Goal: Task Accomplishment & Management: Use online tool/utility

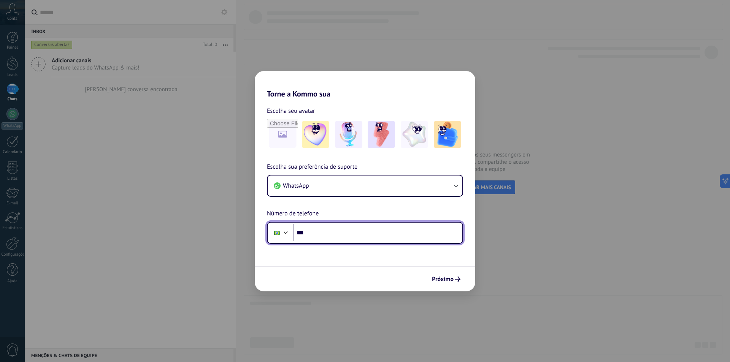
click at [319, 232] on input "***" at bounding box center [378, 232] width 170 height 17
type input "**********"
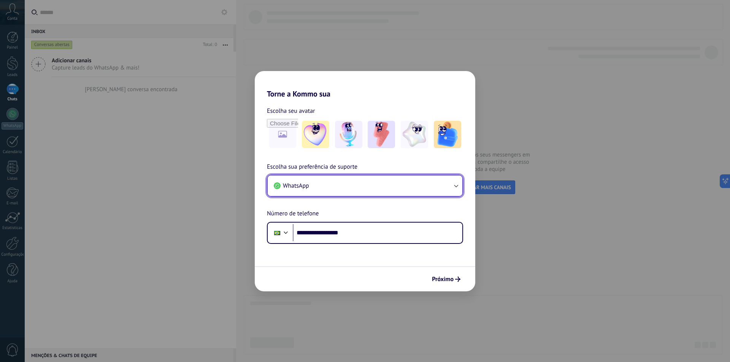
click at [452, 188] on icon "button" at bounding box center [456, 186] width 8 height 8
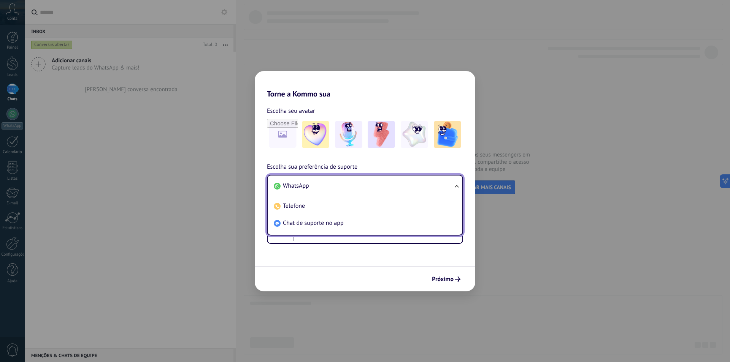
click at [384, 277] on div "Próximo" at bounding box center [365, 279] width 221 height 25
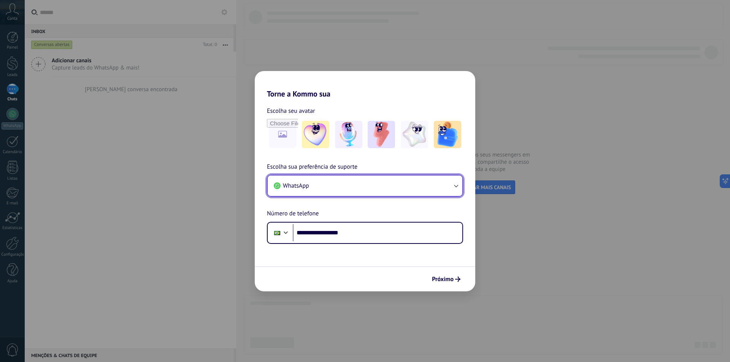
click at [408, 187] on button "WhatsApp" at bounding box center [365, 186] width 195 height 21
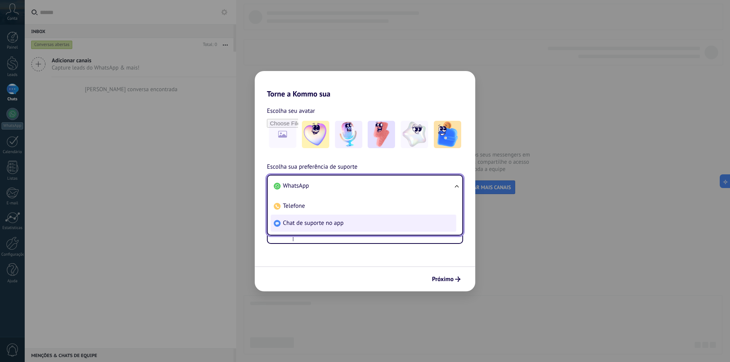
click at [322, 226] on span "Chat de suporte no app" at bounding box center [313, 223] width 61 height 8
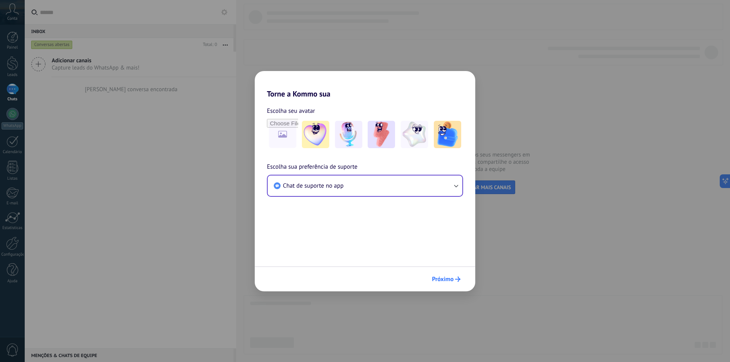
click at [452, 280] on span "Próximo" at bounding box center [443, 279] width 22 height 5
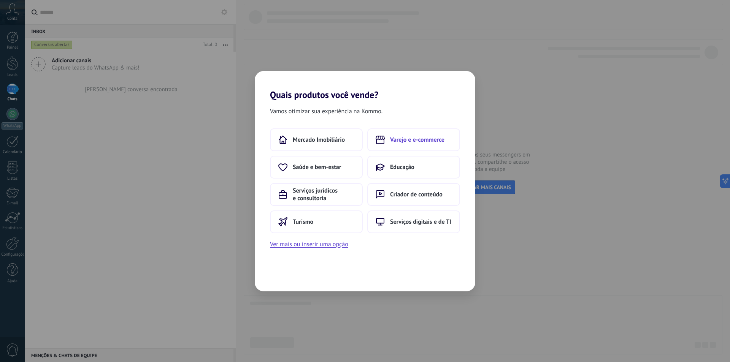
click at [408, 144] on button "Varejo e e-commerce" at bounding box center [413, 140] width 93 height 23
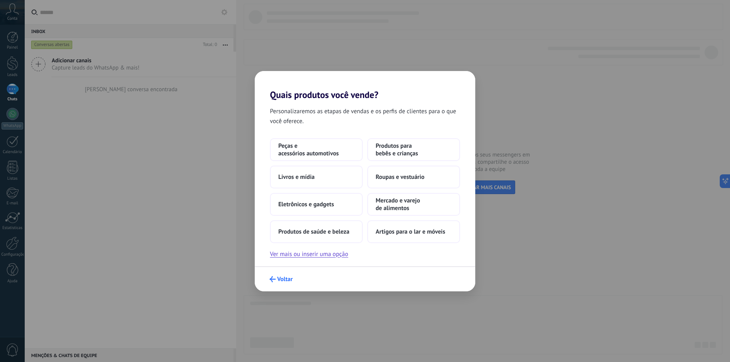
click at [281, 280] on span "Voltar" at bounding box center [285, 279] width 16 height 5
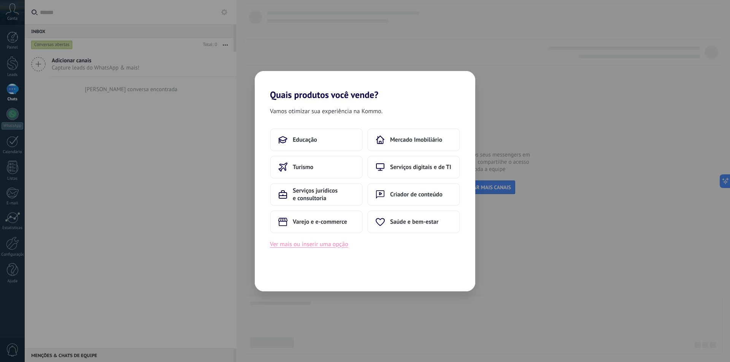
click at [314, 246] on button "Ver mais ou inserir uma opção" at bounding box center [309, 245] width 78 height 10
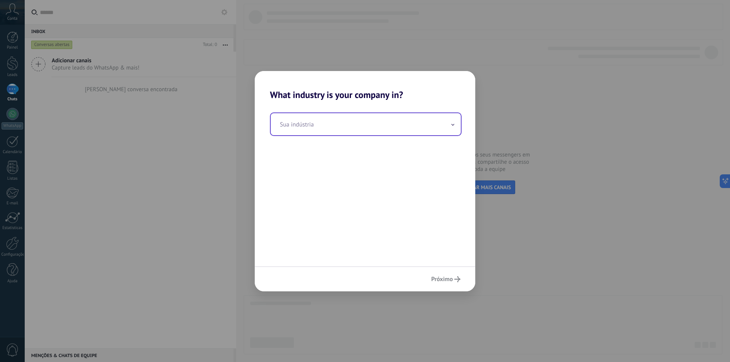
click at [376, 116] on div "Sua indústria" at bounding box center [366, 125] width 192 height 24
click at [376, 124] on input "text" at bounding box center [366, 124] width 190 height 22
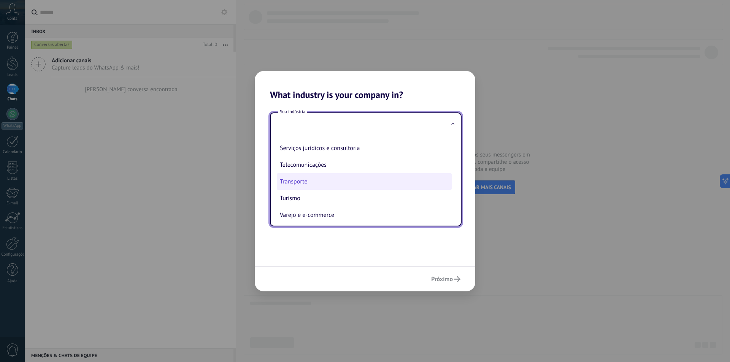
scroll to position [202, 0]
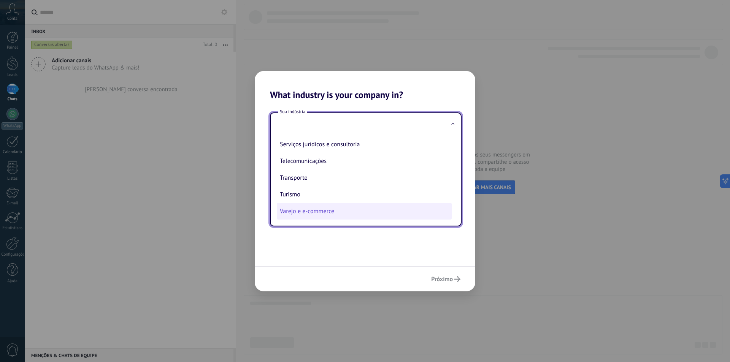
click at [322, 209] on li "Varejo e e-commerce" at bounding box center [364, 211] width 175 height 17
type input "**********"
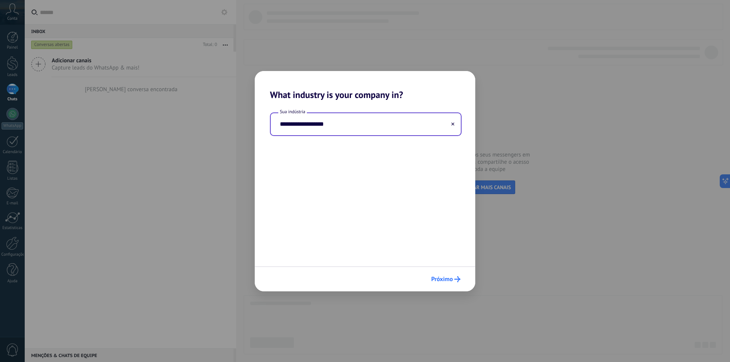
click at [455, 277] on icon "submit" at bounding box center [457, 279] width 6 height 6
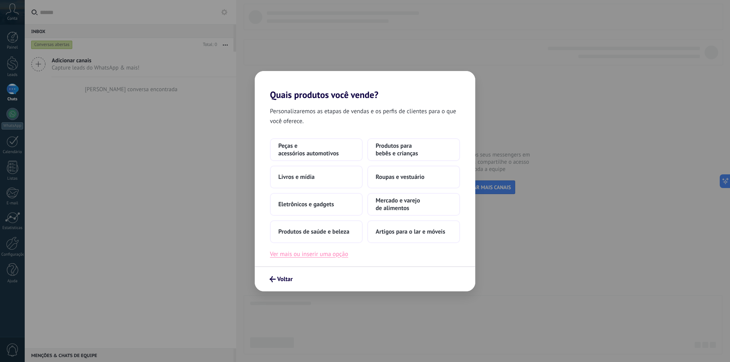
click at [320, 252] on button "Ver mais ou inserir uma opção" at bounding box center [309, 254] width 78 height 10
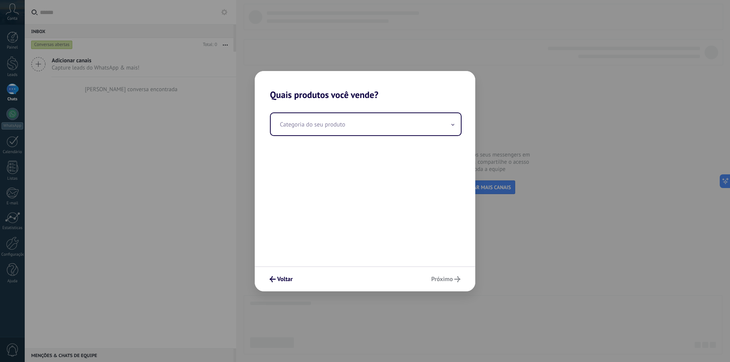
click at [384, 108] on div "Categoria do seu produto" at bounding box center [365, 183] width 221 height 166
click at [378, 125] on input "text" at bounding box center [366, 124] width 190 height 22
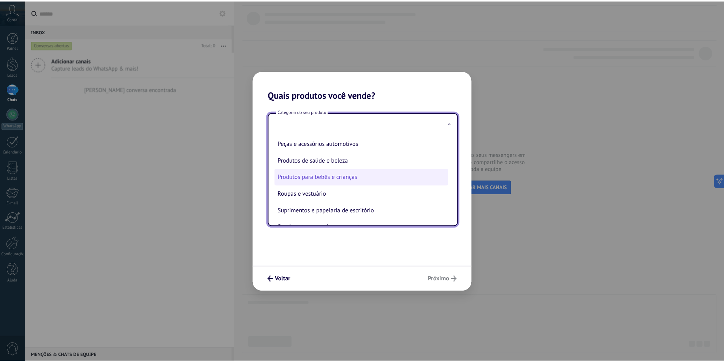
scroll to position [168, 0]
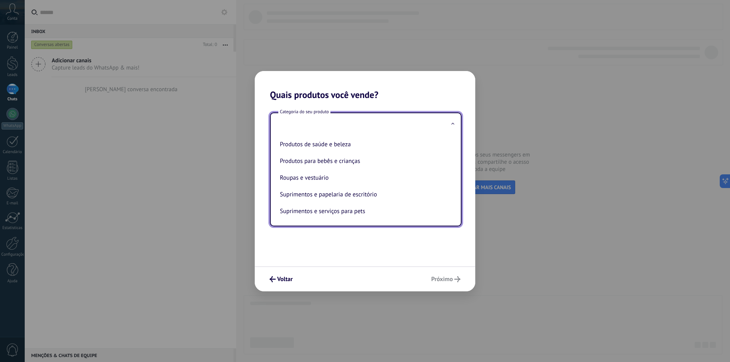
click at [341, 253] on div "Categoria do seu produto Artigos para esporte e atividades ao ar livre Artigos …" at bounding box center [365, 183] width 221 height 166
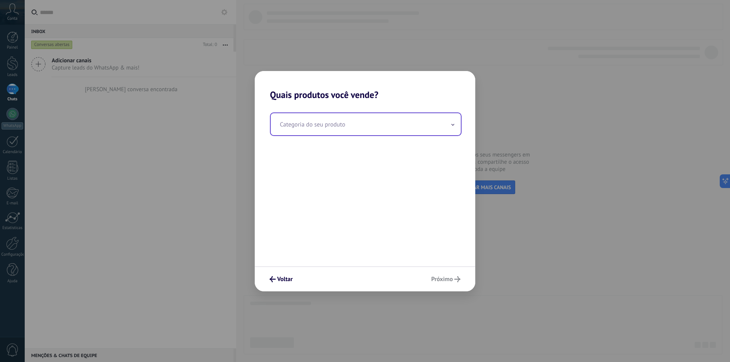
click at [326, 125] on input "text" at bounding box center [366, 124] width 190 height 22
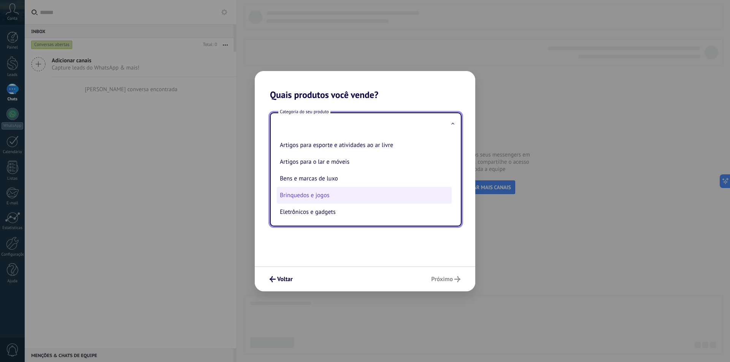
click at [330, 198] on li "Brinquedos e jogos" at bounding box center [364, 195] width 175 height 17
type input "**********"
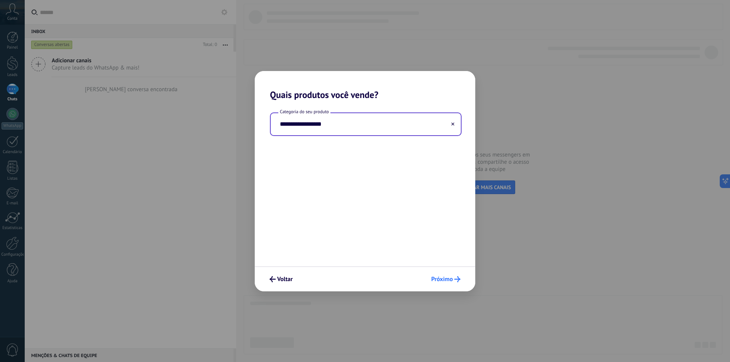
click at [448, 285] on button "Próximo" at bounding box center [446, 279] width 36 height 13
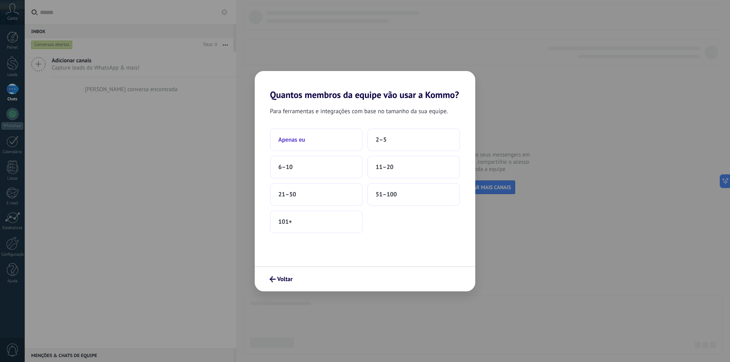
click at [294, 131] on button "Apenas eu" at bounding box center [316, 140] width 93 height 23
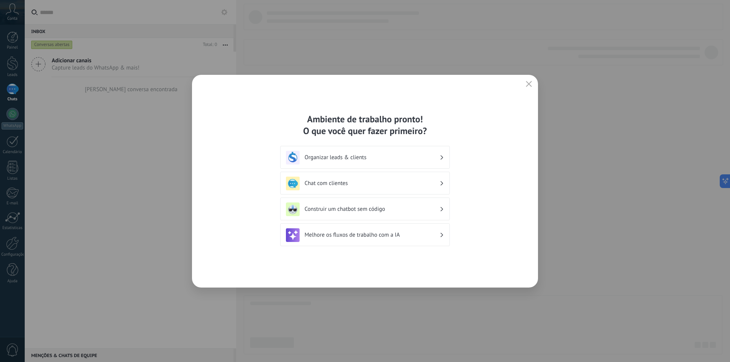
click at [356, 184] on h3 "Chat com clientes" at bounding box center [372, 183] width 135 height 7
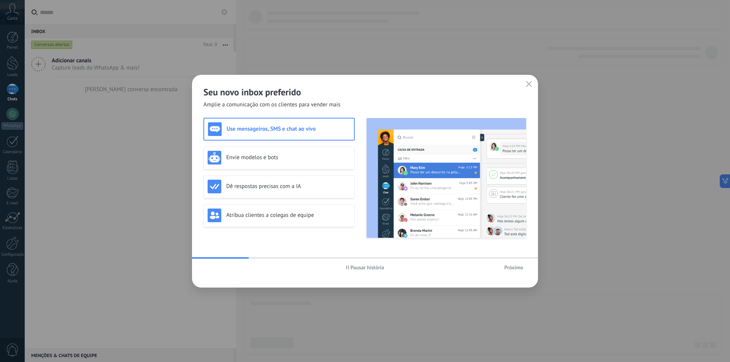
click at [509, 268] on span "Próximo" at bounding box center [513, 267] width 19 height 5
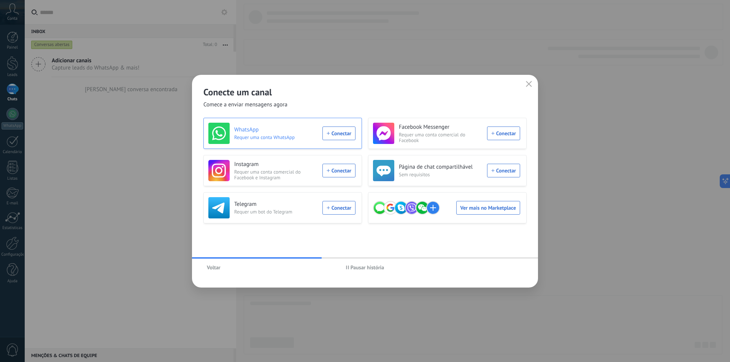
click at [341, 132] on div "WhatsApp Requer uma conta WhatsApp Conectar" at bounding box center [281, 133] width 147 height 21
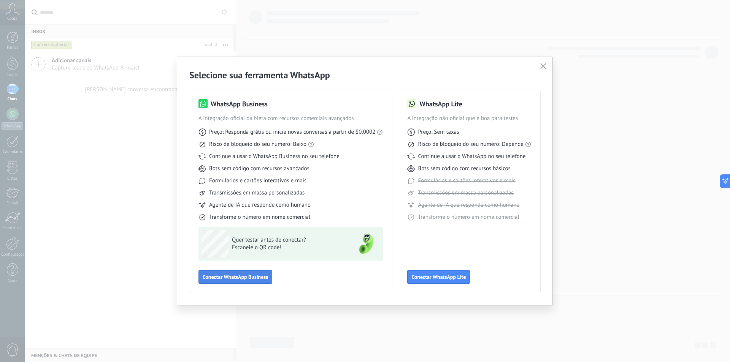
click at [252, 278] on span "Conectar WhatsApp Business" at bounding box center [235, 277] width 65 height 5
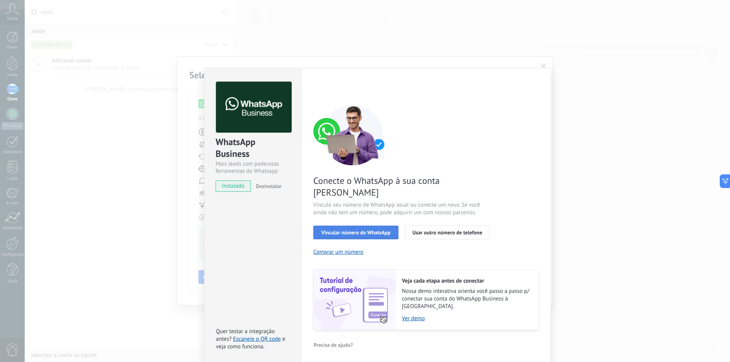
click at [353, 226] on button "Vincular número do WhatsApp" at bounding box center [355, 233] width 85 height 14
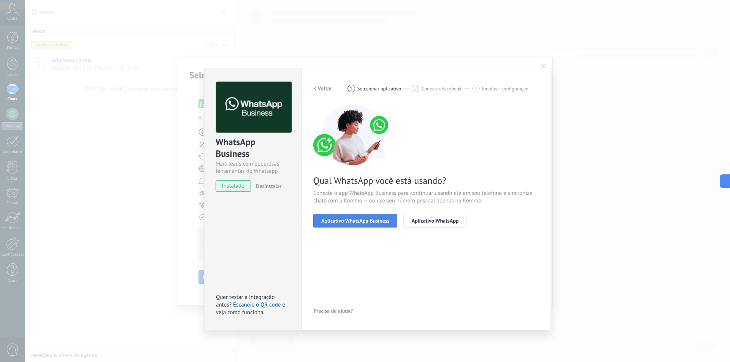
click at [359, 223] on span "Aplicativo WhatsApp Business" at bounding box center [355, 220] width 68 height 5
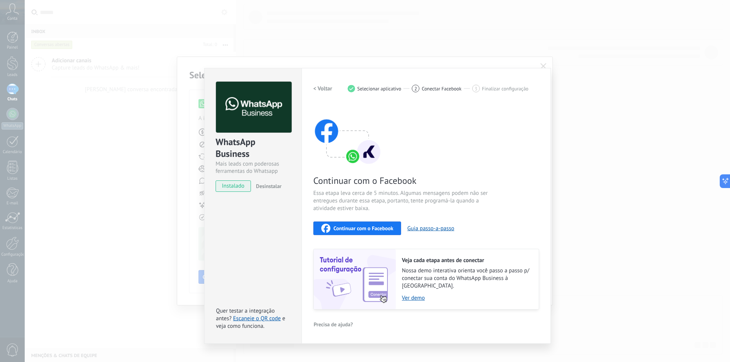
click at [344, 241] on div "Continuar com o Facebook Essa etapa leva cerca de 5 minutos. Algumas mensagens …" at bounding box center [426, 207] width 226 height 205
click at [350, 230] on span "Continuar com o Facebook" at bounding box center [363, 228] width 60 height 5
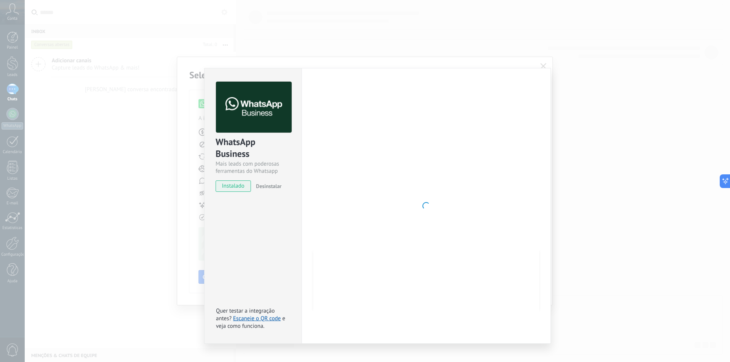
click at [362, 218] on div at bounding box center [426, 206] width 226 height 249
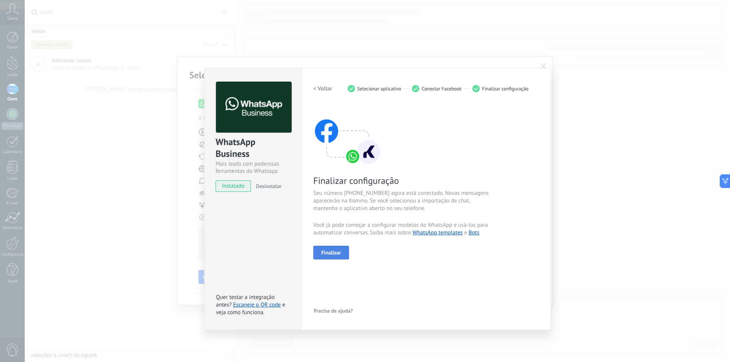
click at [336, 257] on button "Finalizar" at bounding box center [331, 253] width 36 height 14
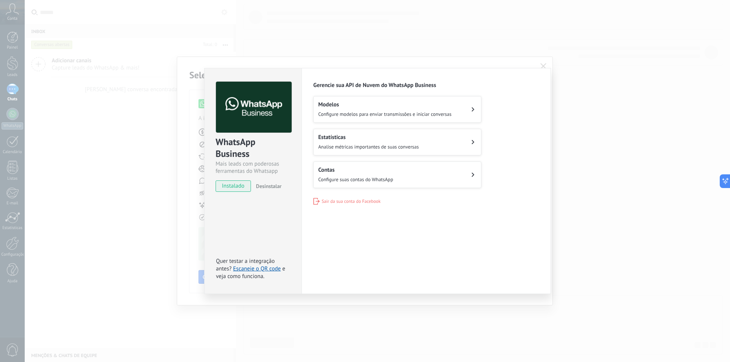
click at [542, 67] on div "WhatsApp Business Mais leads com poderosas ferramentas do Whatsapp instalado De…" at bounding box center [377, 181] width 705 height 362
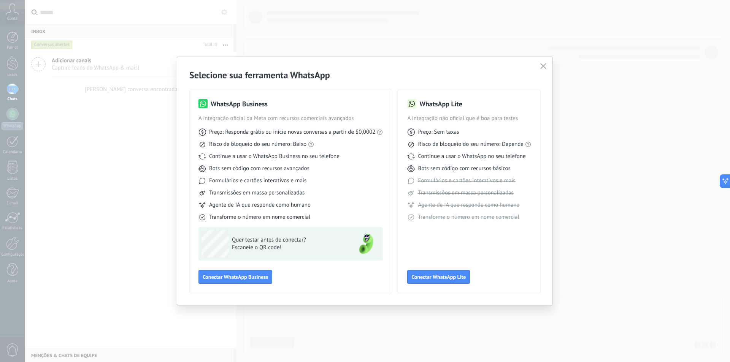
click at [546, 65] on icon "button" at bounding box center [543, 66] width 6 height 6
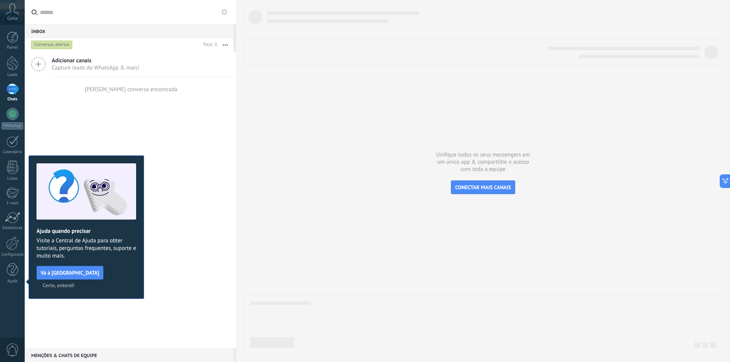
click at [75, 283] on span "Certo, entendi" at bounding box center [59, 285] width 32 height 5
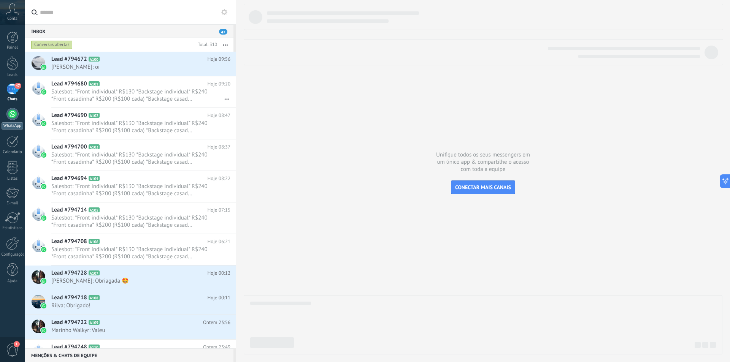
click at [10, 119] on div at bounding box center [12, 114] width 12 height 12
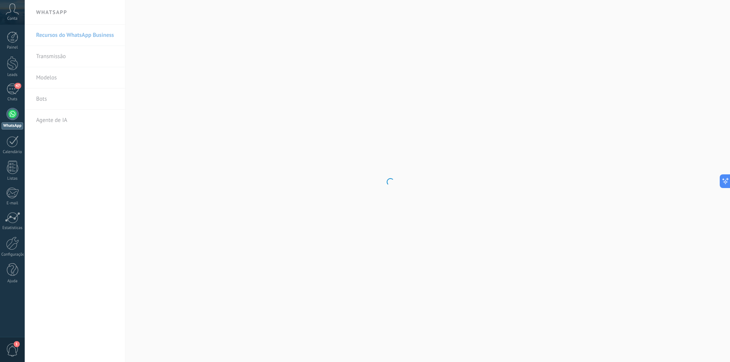
click at [40, 98] on body ".abccls-1,.abccls-2{fill-rule:evenodd}.abccls-2{fill:#fff} .abfcls-1{fill:none}…" at bounding box center [365, 181] width 730 height 362
click at [40, 98] on link "Bots" at bounding box center [76, 99] width 81 height 21
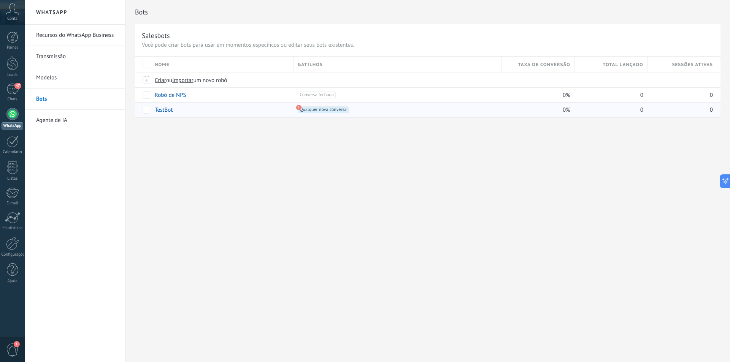
click at [299, 108] on use at bounding box center [298, 107] width 5 height 5
click at [308, 112] on span "Qualquer nova conversa +0" at bounding box center [323, 109] width 51 height 7
click at [167, 111] on link "TestBot" at bounding box center [164, 109] width 18 height 7
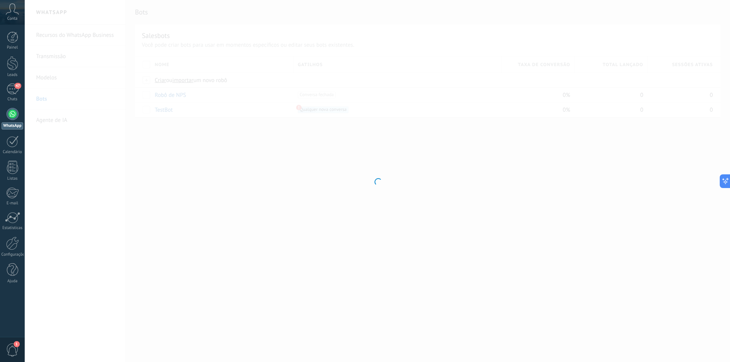
type input "*******"
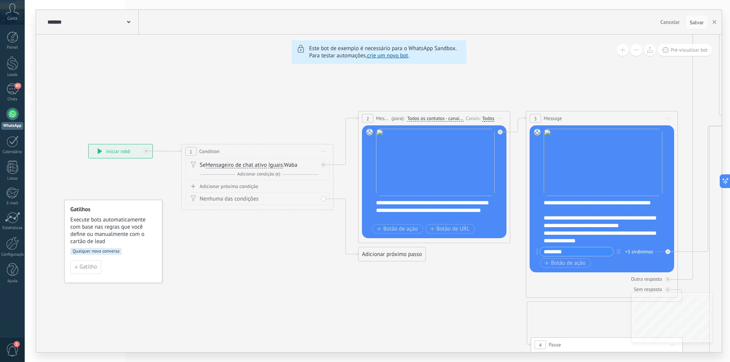
drag, startPoint x: 92, startPoint y: 275, endPoint x: 292, endPoint y: 280, distance: 200.4
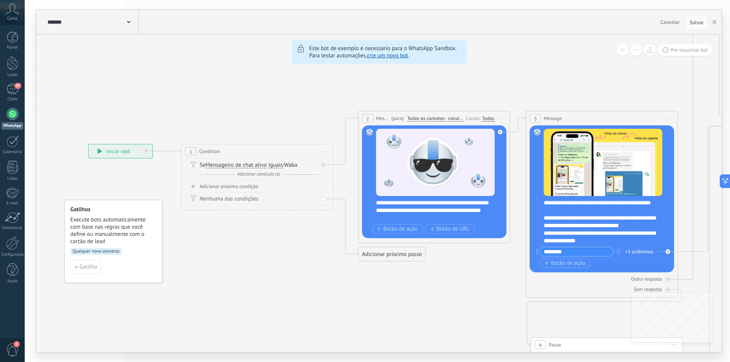
click at [666, 20] on span "Cancelar" at bounding box center [669, 22] width 19 height 7
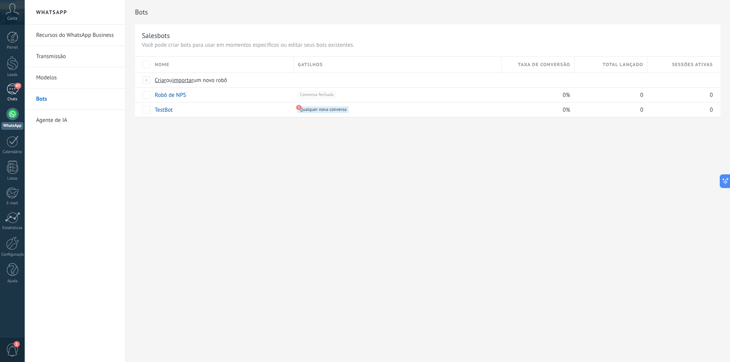
click at [11, 95] on link "47 Chats" at bounding box center [12, 93] width 25 height 18
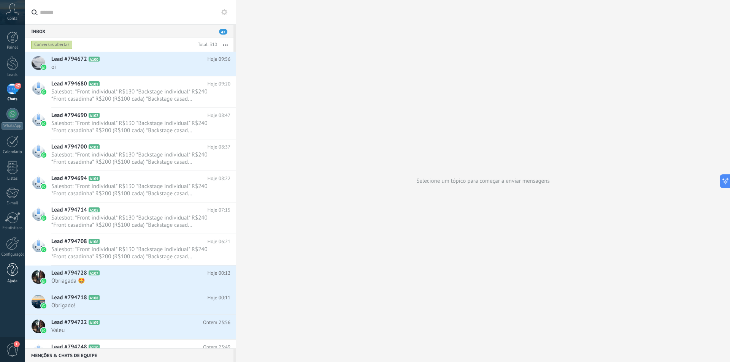
click at [8, 275] on div at bounding box center [12, 269] width 11 height 13
